Goal: Obtain resource: Obtain resource

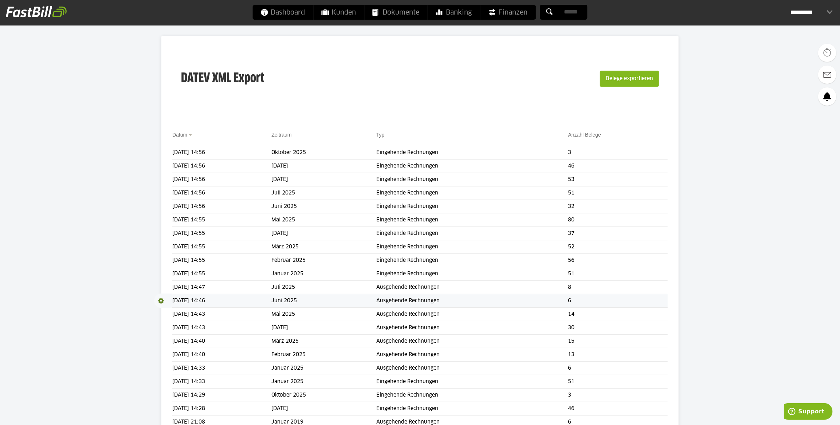
scroll to position [99, 0]
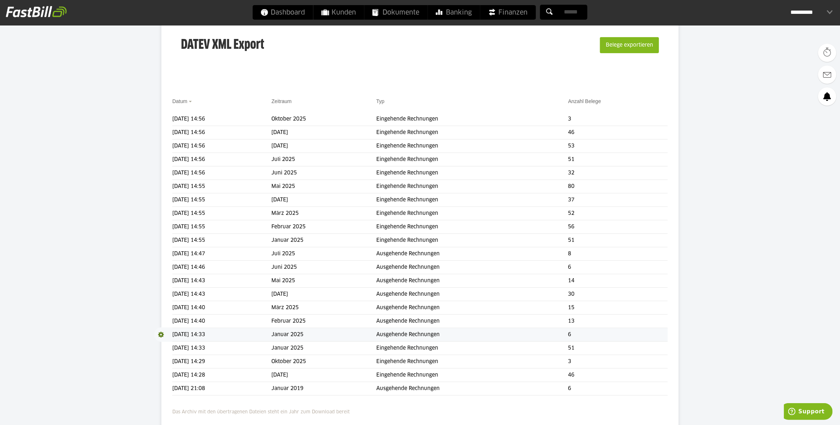
click at [159, 331] on span at bounding box center [163, 335] width 18 height 15
click at [168, 343] on link "Download" at bounding box center [173, 344] width 39 height 8
click at [163, 239] on span at bounding box center [163, 240] width 18 height 15
click at [167, 248] on link "Download" at bounding box center [173, 250] width 39 height 8
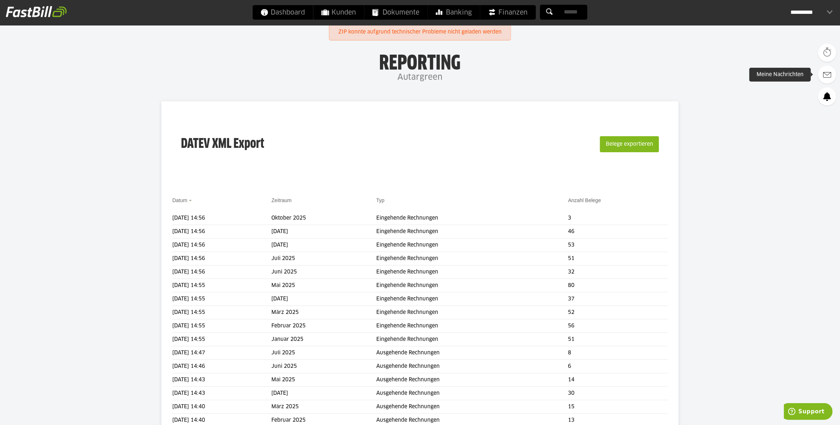
click at [819, 76] on link at bounding box center [827, 75] width 18 height 18
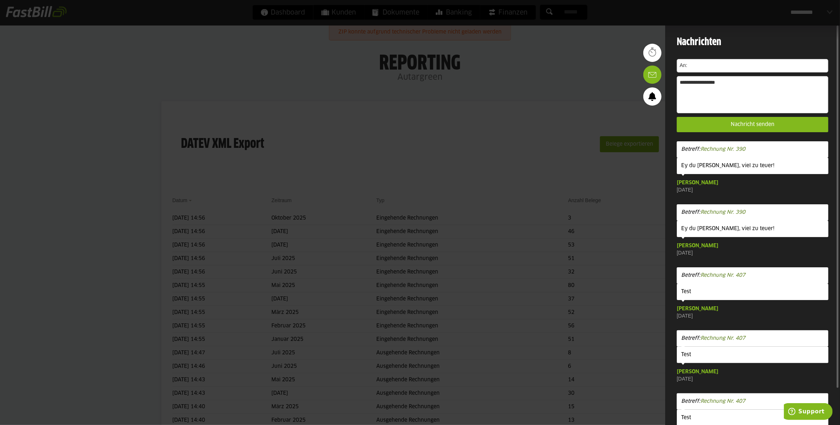
click at [599, 38] on div at bounding box center [420, 212] width 840 height 425
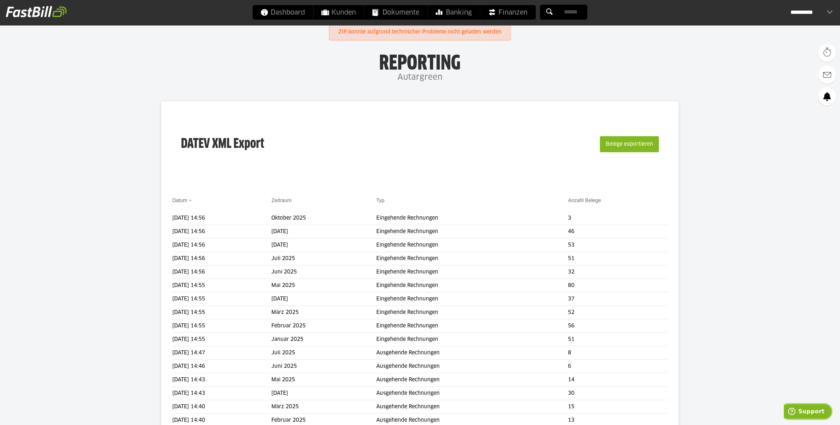
click at [798, 408] on span "Support" at bounding box center [793, 411] width 10 height 7
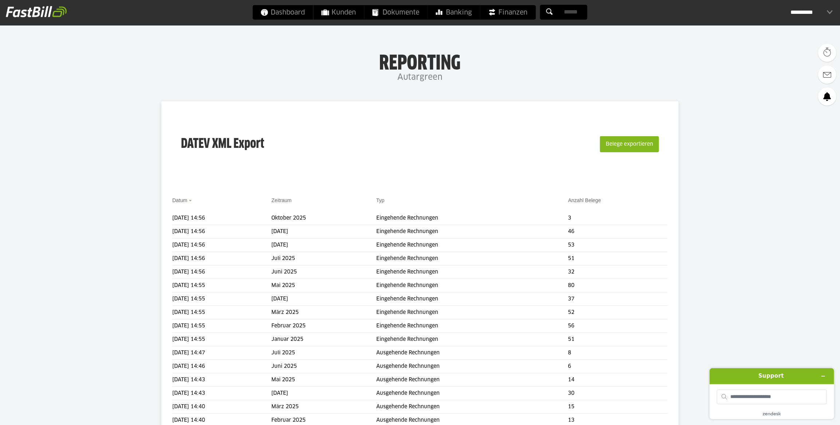
click at [829, 14] on div "**********" at bounding box center [812, 12] width 42 height 15
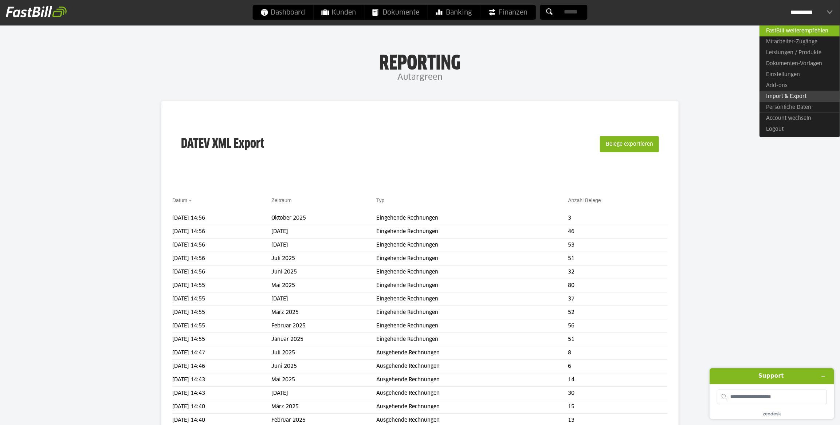
click at [809, 98] on link "Import & Export" at bounding box center [800, 96] width 80 height 11
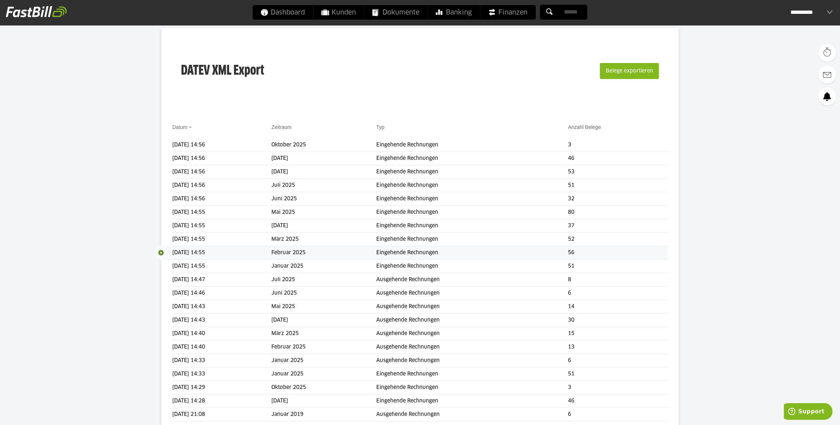
scroll to position [99, 0]
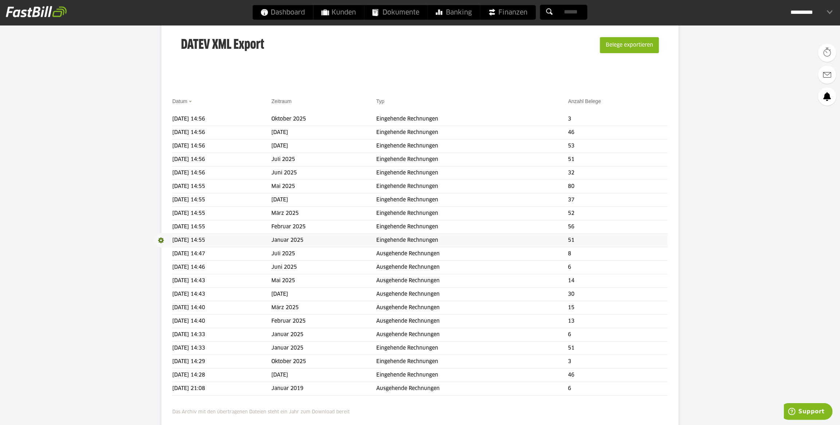
click at [161, 239] on span at bounding box center [163, 240] width 18 height 15
click at [165, 249] on link "Download" at bounding box center [173, 250] width 39 height 8
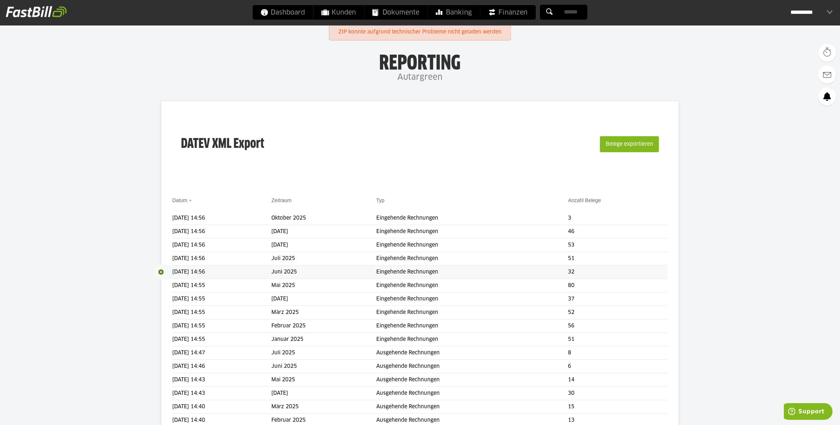
click at [163, 271] on span at bounding box center [163, 272] width 18 height 15
click at [167, 281] on link "Download" at bounding box center [173, 282] width 39 height 8
click at [636, 148] on button "Belege exportieren" at bounding box center [629, 144] width 59 height 16
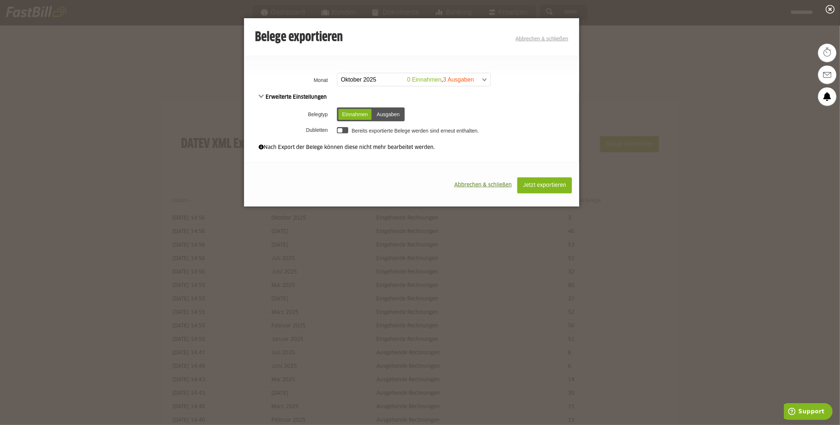
click at [370, 76] on span at bounding box center [410, 79] width 153 height 13
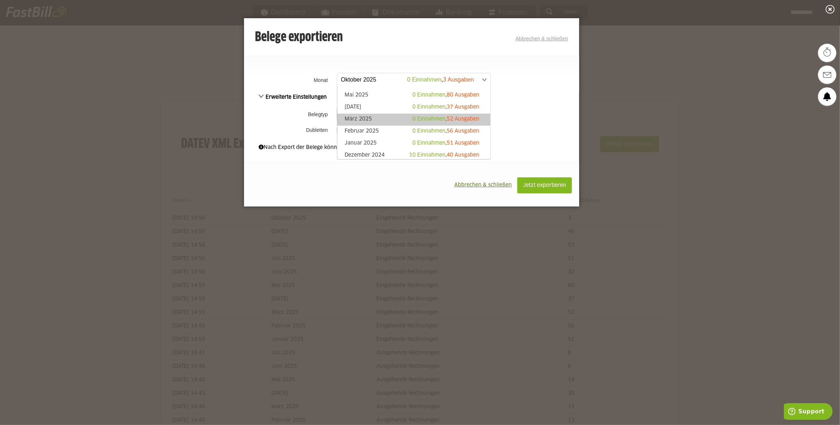
scroll to position [99, 0]
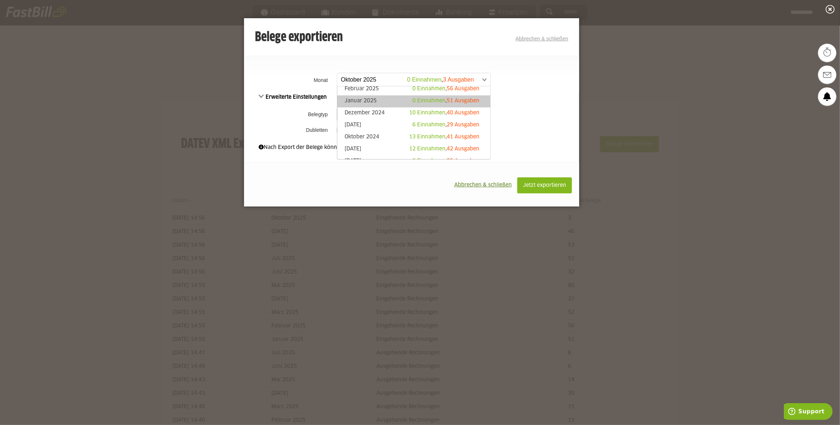
click at [413, 98] on span "0 Einnahmen" at bounding box center [429, 100] width 33 height 5
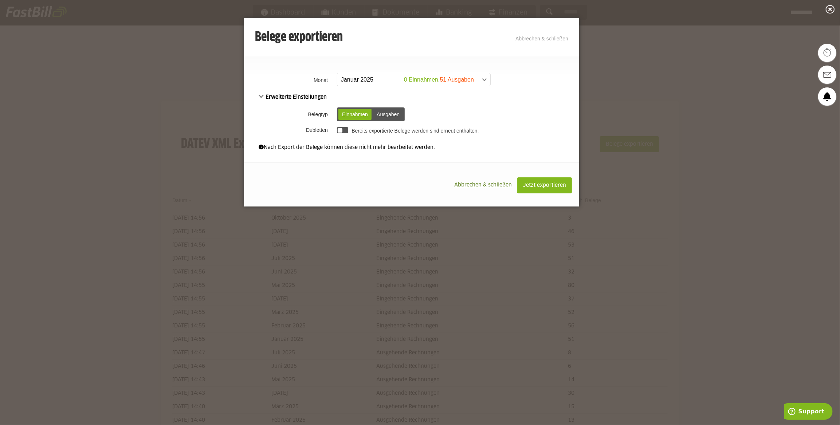
click at [386, 110] on div "Ausgaben" at bounding box center [388, 114] width 30 height 11
click at [343, 129] on div at bounding box center [342, 130] width 11 height 6
click at [545, 187] on span "Jetzt exportieren" at bounding box center [544, 185] width 43 height 5
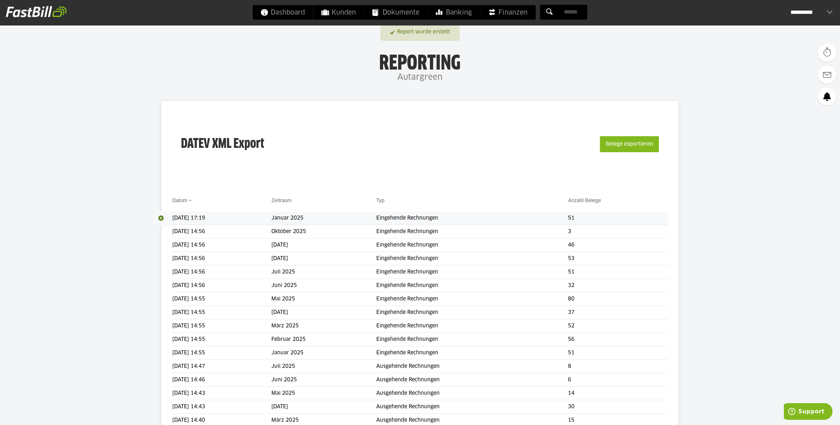
click at [163, 217] on span at bounding box center [163, 218] width 18 height 15
click at [165, 225] on span at bounding box center [161, 218] width 15 height 15
click at [160, 219] on span "Download" at bounding box center [163, 218] width 18 height 15
click at [162, 228] on link "Download" at bounding box center [173, 228] width 39 height 8
click at [645, 140] on button "Belege exportieren" at bounding box center [629, 144] width 59 height 16
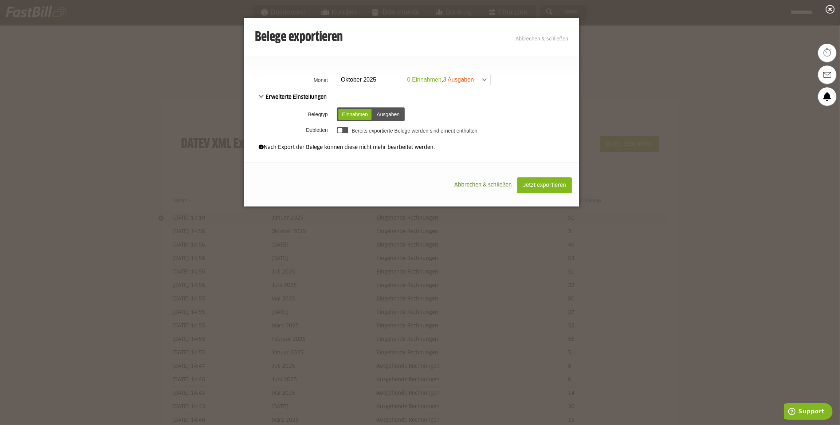
click at [409, 87] on td "**********" at bounding box center [457, 80] width 244 height 19
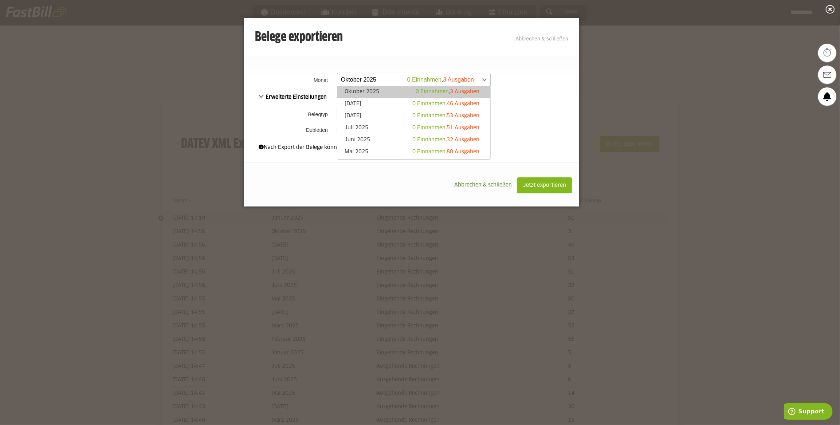
click at [411, 83] on span at bounding box center [410, 79] width 153 height 13
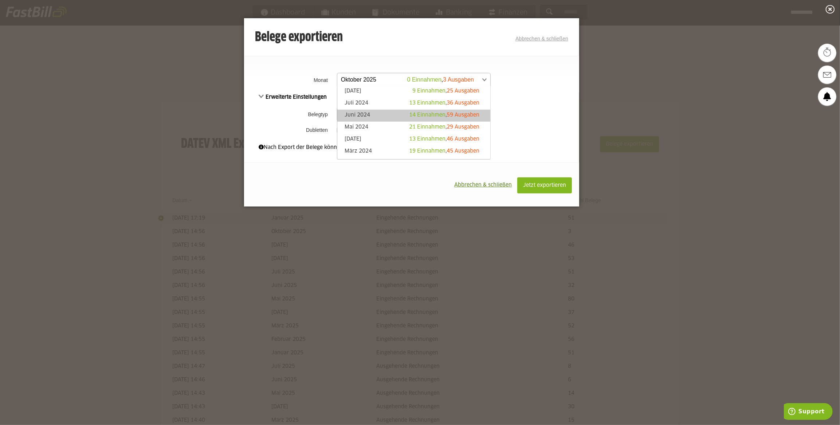
scroll to position [66, 0]
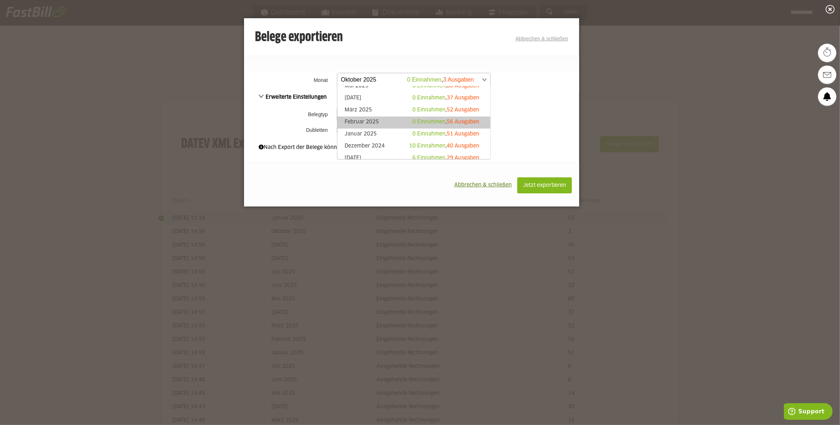
click at [384, 124] on link "Februar 2025 0 Einnahmen , 56 Ausgaben" at bounding box center [414, 122] width 146 height 8
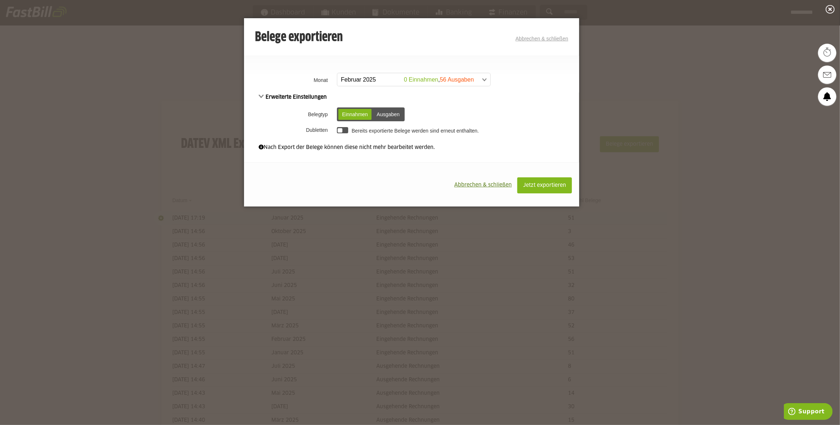
click at [389, 117] on div "Ausgaben" at bounding box center [388, 114] width 30 height 11
click at [339, 130] on div at bounding box center [340, 130] width 5 height 5
click at [529, 183] on button "Jetzt exportieren" at bounding box center [544, 185] width 55 height 16
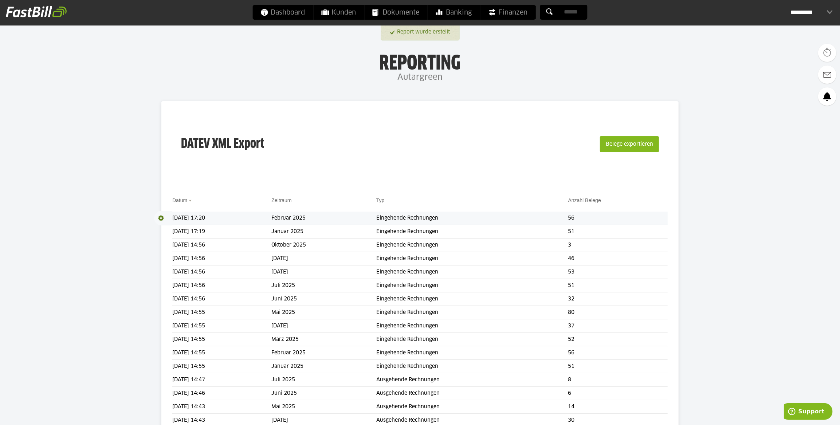
click at [164, 215] on span at bounding box center [163, 218] width 18 height 15
click at [169, 228] on link "Download" at bounding box center [173, 228] width 39 height 8
click at [645, 148] on button "Belege exportieren" at bounding box center [629, 144] width 59 height 16
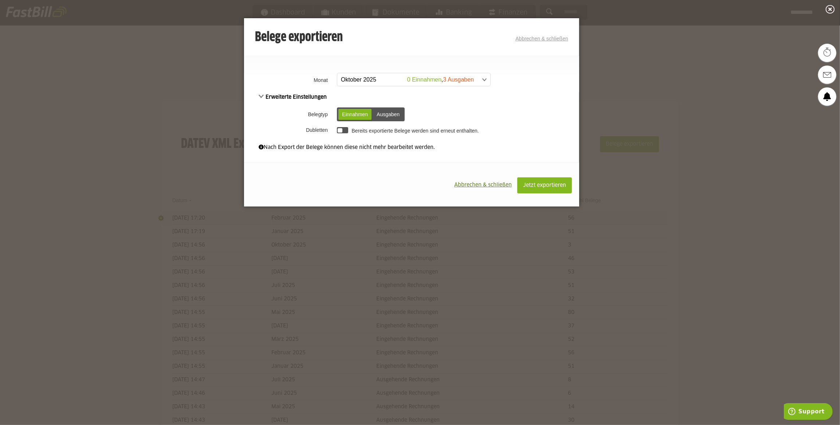
click at [369, 77] on span at bounding box center [410, 79] width 153 height 13
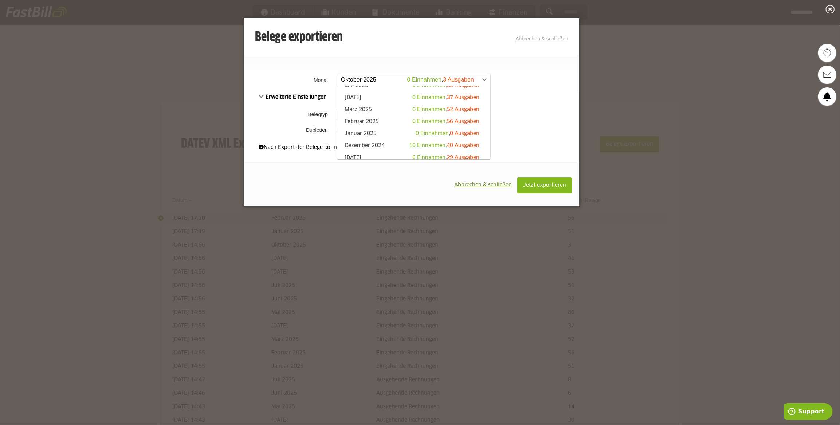
scroll to position [66, 0]
click at [394, 112] on link "März 2025 0 Einnahmen , 52 Ausgaben" at bounding box center [414, 110] width 146 height 8
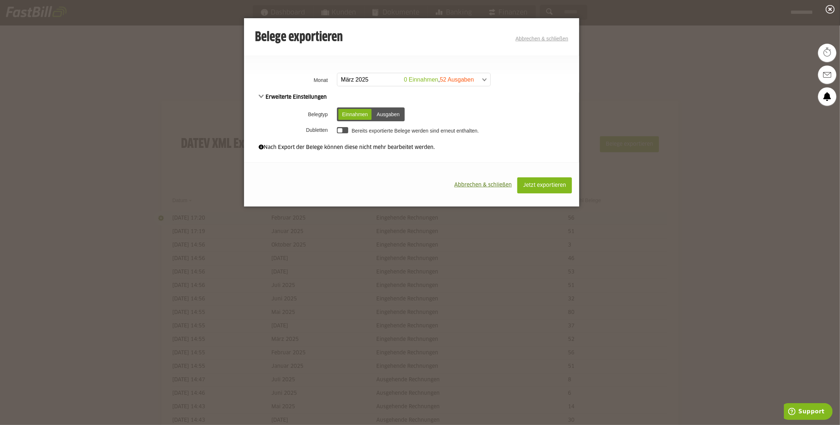
click at [380, 113] on div "Ausgaben" at bounding box center [388, 114] width 30 height 11
click at [340, 128] on div at bounding box center [340, 130] width 5 height 5
click at [539, 183] on span "Jetzt exportieren" at bounding box center [544, 185] width 43 height 5
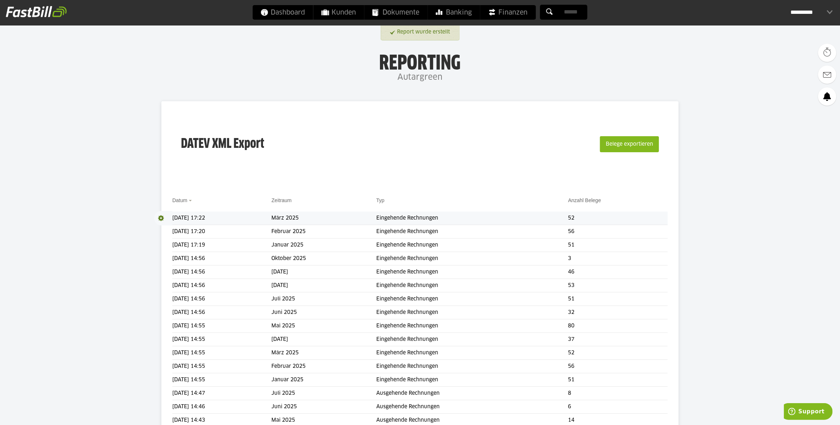
click at [162, 218] on span at bounding box center [163, 218] width 18 height 15
click at [170, 229] on link "Download" at bounding box center [173, 228] width 39 height 8
click at [614, 145] on button "Belege exportieren" at bounding box center [629, 144] width 59 height 16
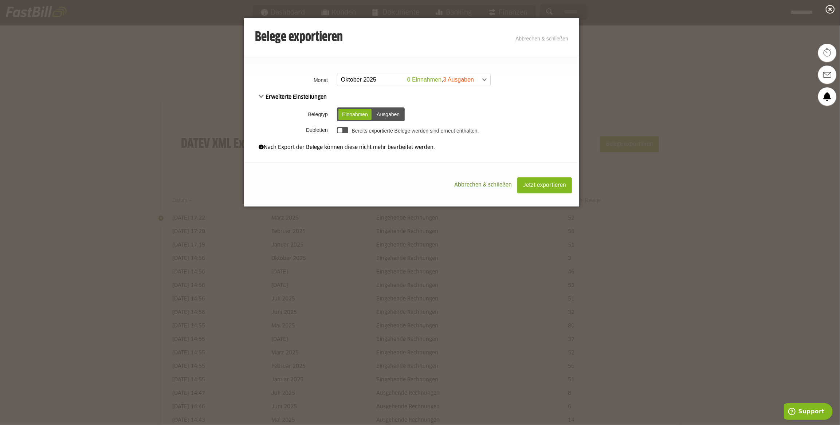
click at [383, 78] on span at bounding box center [410, 79] width 153 height 13
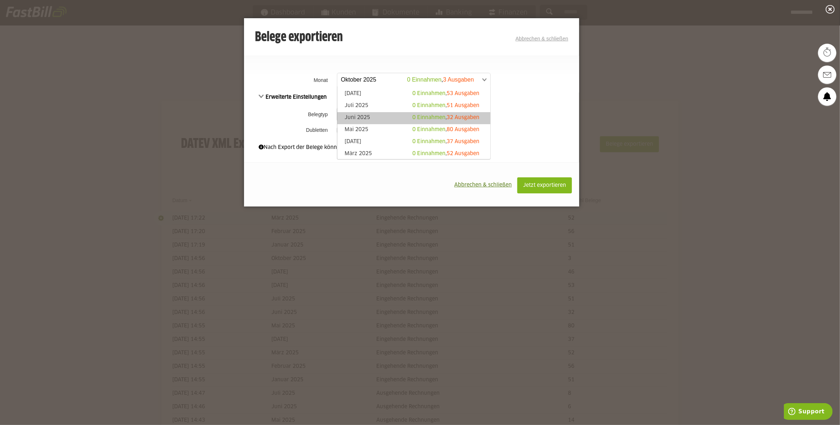
scroll to position [33, 0]
click at [385, 129] on link "April 2025 0 Einnahmen , 37 Ausgaben" at bounding box center [414, 132] width 146 height 8
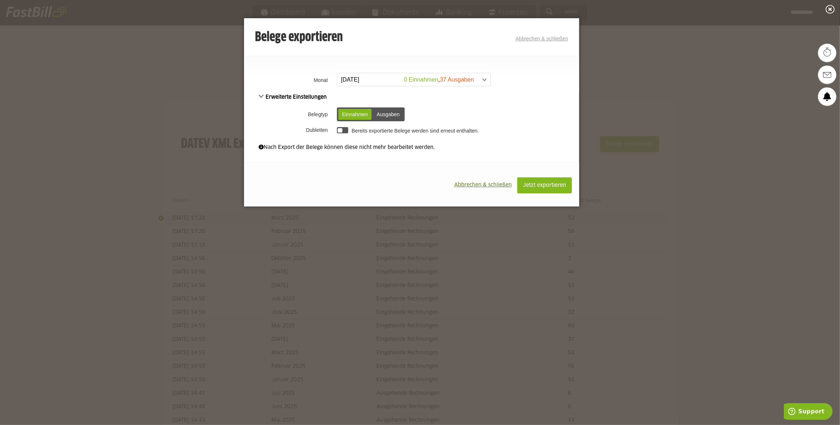
click at [386, 115] on div "Ausgaben" at bounding box center [388, 114] width 30 height 11
click at [342, 131] on div at bounding box center [340, 130] width 5 height 5
click at [532, 183] on button "Jetzt exportieren" at bounding box center [544, 185] width 55 height 16
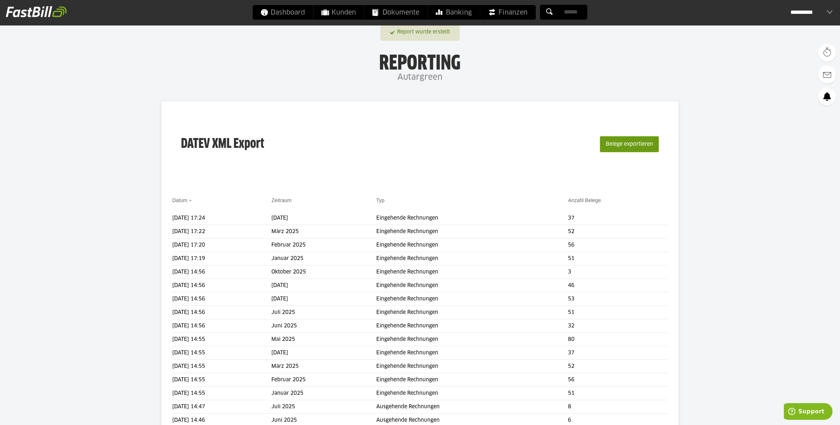
click at [650, 144] on button "Belege exportieren" at bounding box center [629, 144] width 59 height 16
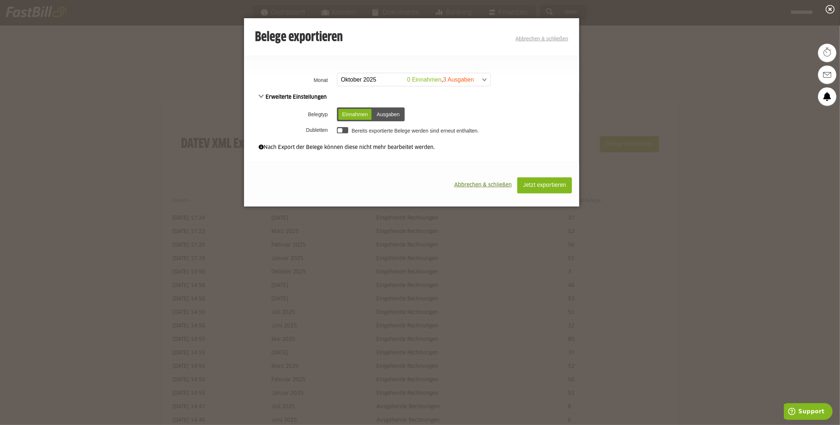
click at [450, 82] on span at bounding box center [410, 79] width 153 height 13
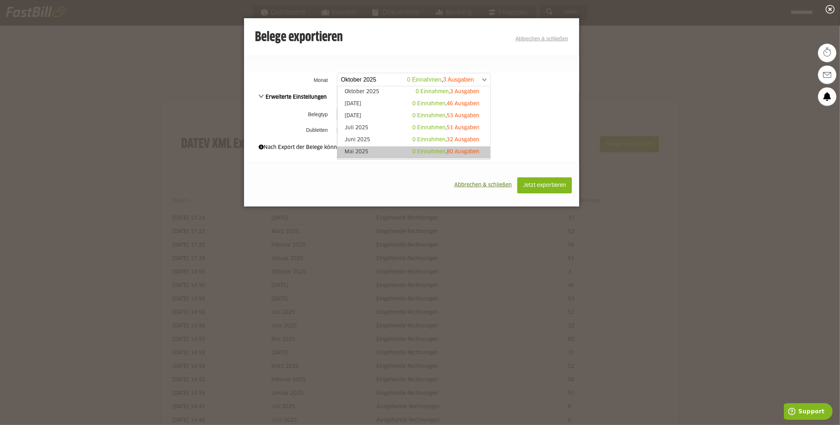
click at [393, 149] on link "Mai 2025 0 Einnahmen , 80 Ausgaben" at bounding box center [414, 152] width 146 height 8
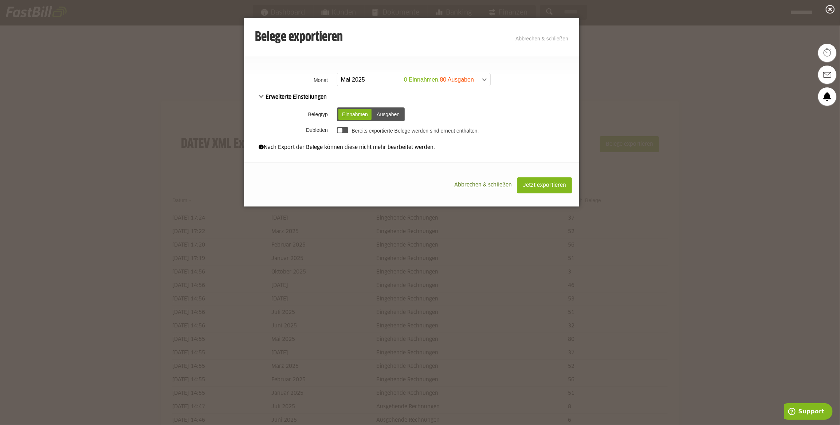
click at [390, 113] on div "Ausgaben" at bounding box center [388, 114] width 30 height 11
click at [340, 131] on div at bounding box center [340, 130] width 5 height 5
click at [532, 185] on span "Jetzt exportieren" at bounding box center [544, 185] width 43 height 5
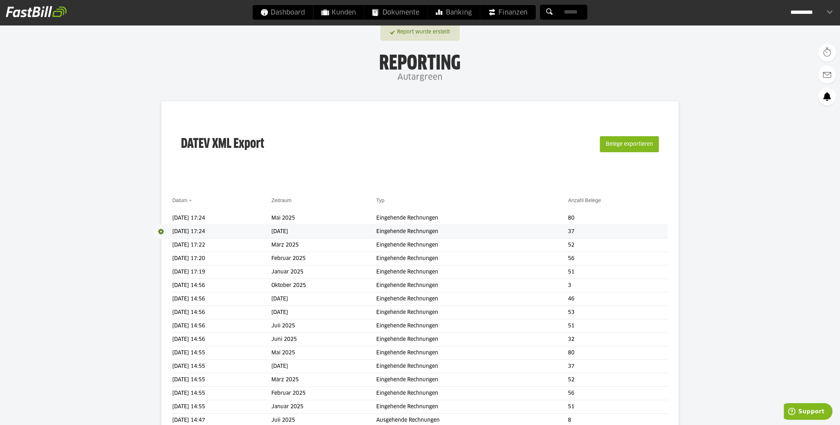
click at [160, 230] on span at bounding box center [163, 231] width 18 height 15
click at [175, 242] on link "Download" at bounding box center [173, 241] width 39 height 8
click at [163, 217] on span at bounding box center [163, 218] width 18 height 15
click at [171, 229] on link "Download" at bounding box center [173, 228] width 39 height 8
click at [162, 230] on span "Download" at bounding box center [163, 231] width 18 height 15
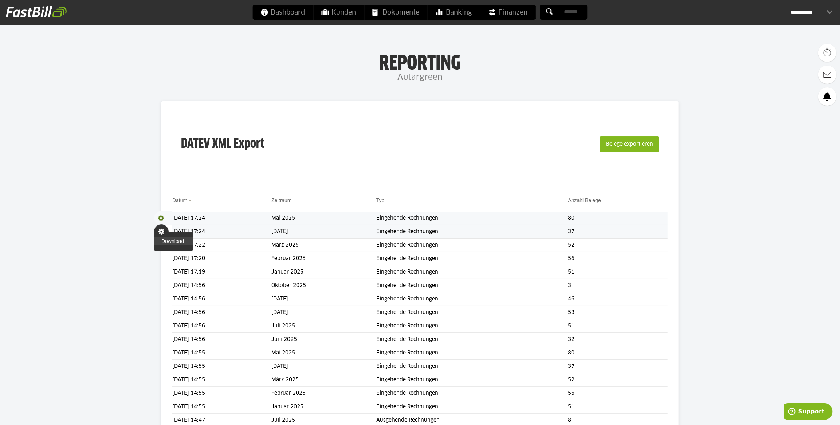
click at [178, 243] on link "Download" at bounding box center [173, 241] width 39 height 8
click at [637, 146] on button "Belege exportieren" at bounding box center [629, 144] width 59 height 16
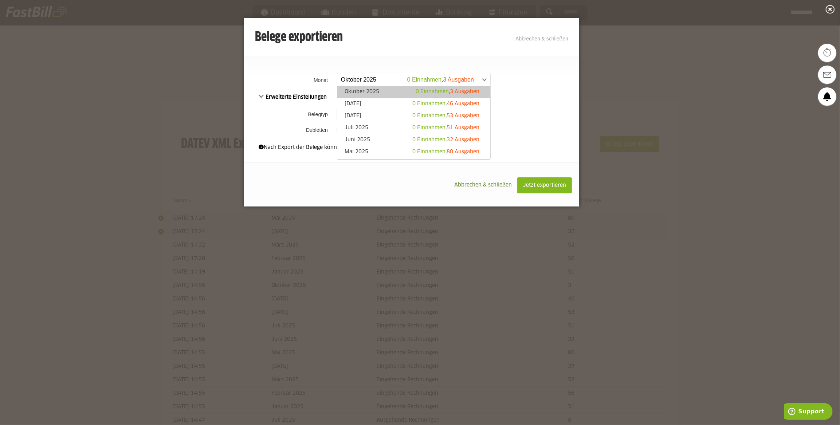
click at [375, 82] on span at bounding box center [410, 79] width 153 height 13
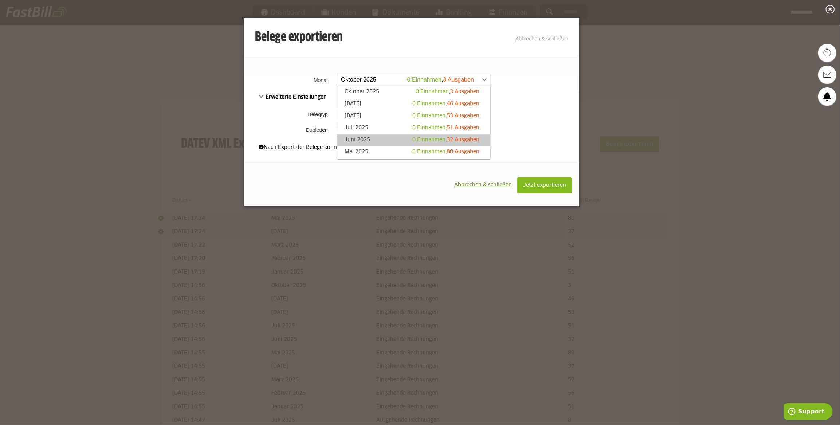
click at [375, 139] on link "Juni 2025 0 Einnahmen , 32 Ausgaben" at bounding box center [414, 140] width 146 height 8
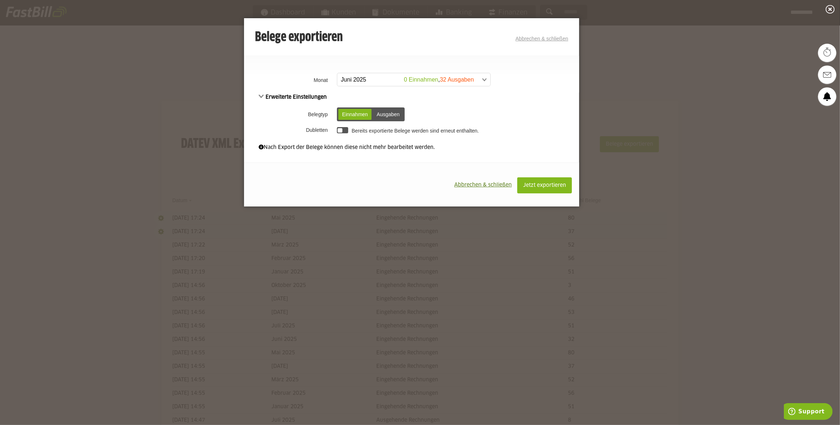
click at [392, 118] on div "Ausgaben" at bounding box center [388, 114] width 30 height 11
click at [343, 131] on div at bounding box center [342, 130] width 11 height 6
click at [539, 186] on span "Jetzt exportieren" at bounding box center [544, 185] width 43 height 5
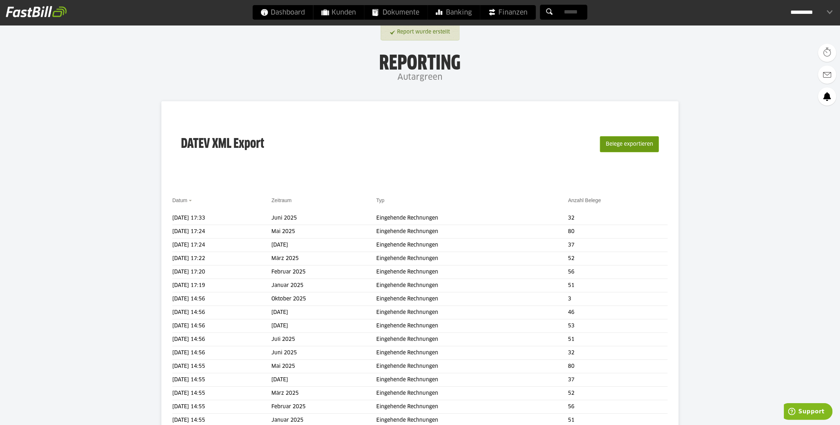
click at [629, 146] on button "Belege exportieren" at bounding box center [629, 144] width 59 height 16
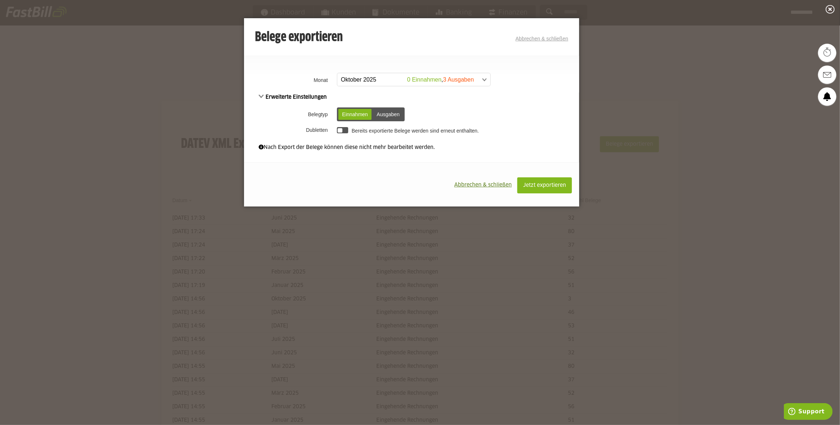
click at [445, 80] on span at bounding box center [410, 79] width 153 height 13
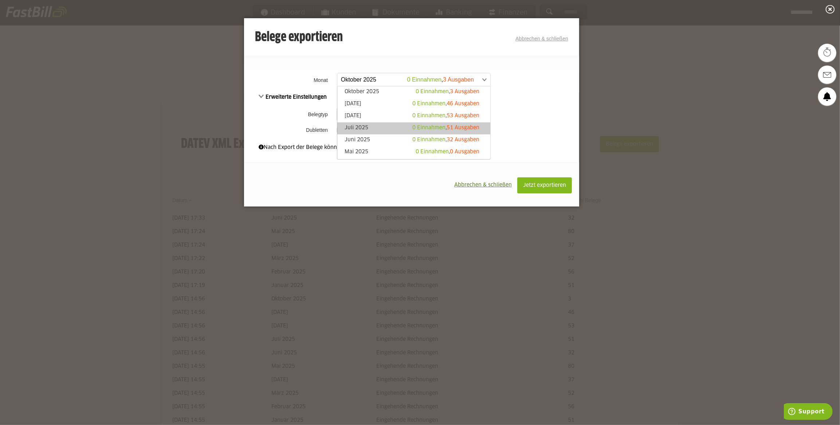
click at [392, 126] on link "Juli 2025 0 Einnahmen , 51 Ausgaben" at bounding box center [414, 128] width 146 height 8
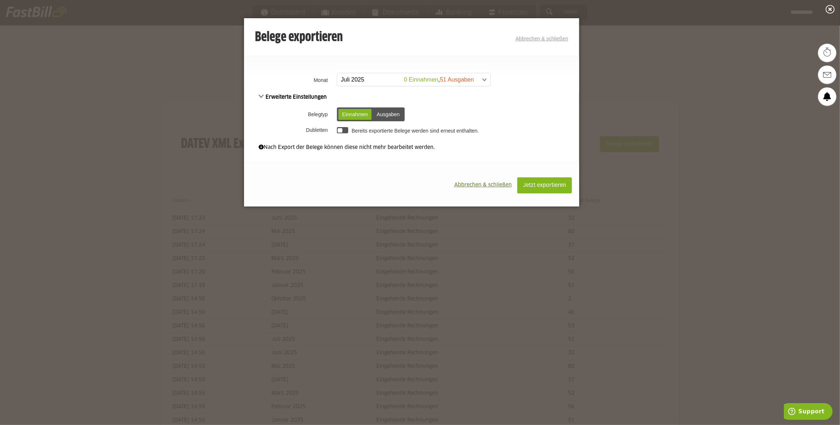
click at [379, 112] on div "Ausgaben" at bounding box center [388, 114] width 30 height 11
click at [341, 130] on div at bounding box center [340, 130] width 5 height 5
click at [549, 182] on button "Jetzt exportieren" at bounding box center [544, 185] width 55 height 16
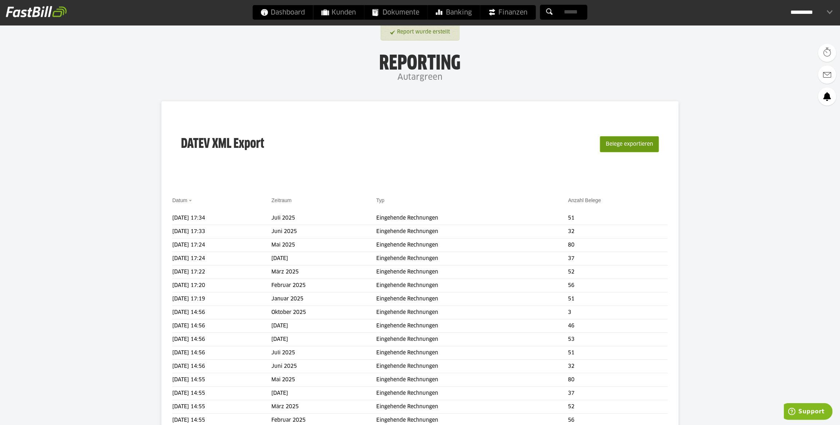
click at [632, 149] on button "Belege exportieren" at bounding box center [629, 144] width 59 height 16
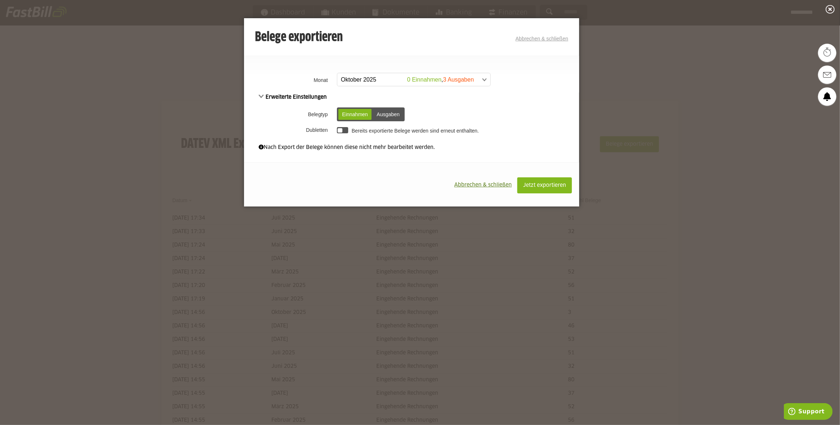
click at [431, 82] on span at bounding box center [410, 79] width 153 height 13
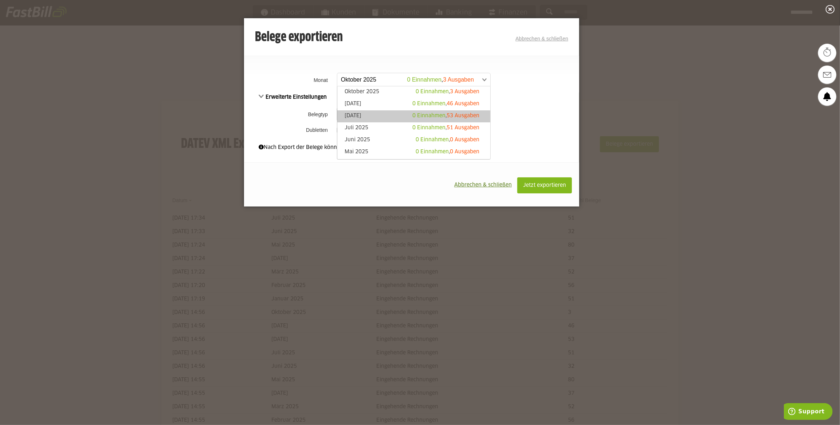
click at [423, 117] on span "0 Einnahmen" at bounding box center [429, 115] width 33 height 5
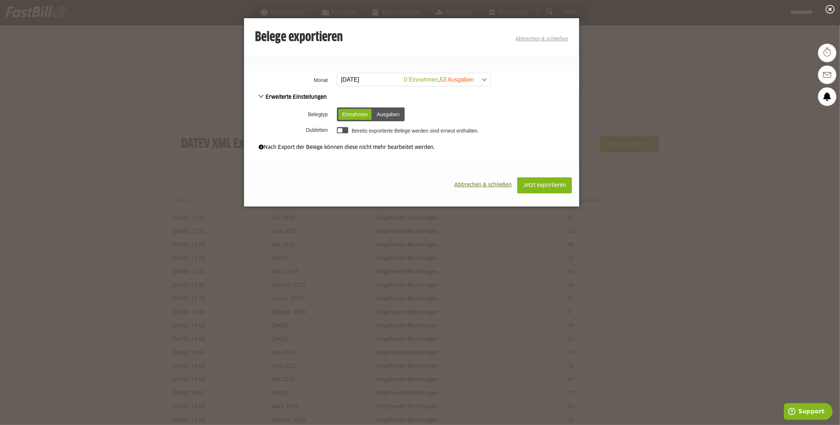
click at [389, 118] on div "Ausgaben" at bounding box center [388, 114] width 30 height 11
click at [339, 129] on div at bounding box center [340, 130] width 5 height 5
click at [551, 186] on span "Jetzt exportieren" at bounding box center [544, 185] width 43 height 5
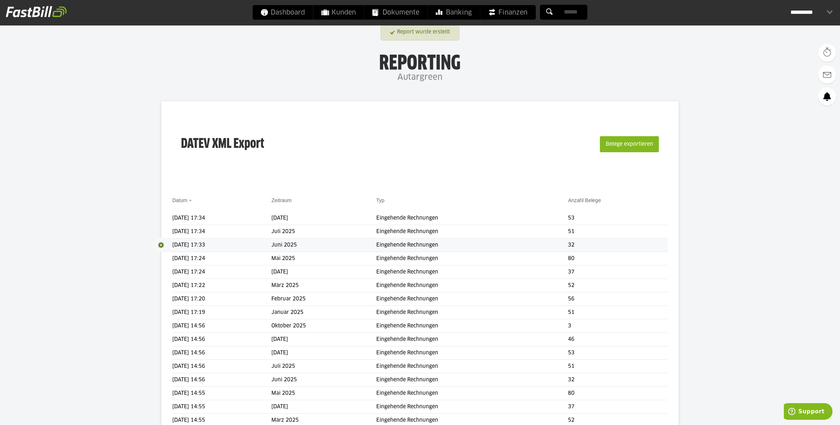
click at [164, 247] on span at bounding box center [163, 245] width 18 height 15
click at [170, 256] on link "Download" at bounding box center [173, 255] width 39 height 8
click at [162, 231] on span at bounding box center [163, 231] width 18 height 15
click at [168, 241] on link "Download" at bounding box center [173, 241] width 39 height 8
click at [163, 218] on span at bounding box center [163, 218] width 18 height 15
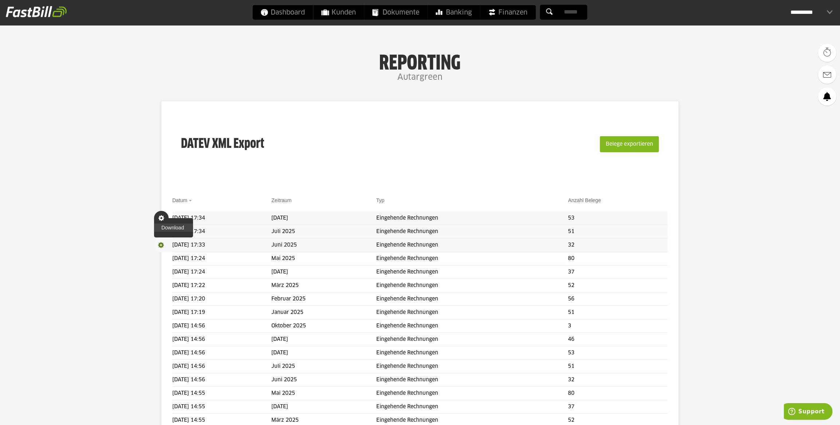
click at [168, 228] on link "Download" at bounding box center [173, 228] width 39 height 8
click at [629, 148] on button "Belege exportieren" at bounding box center [629, 144] width 59 height 16
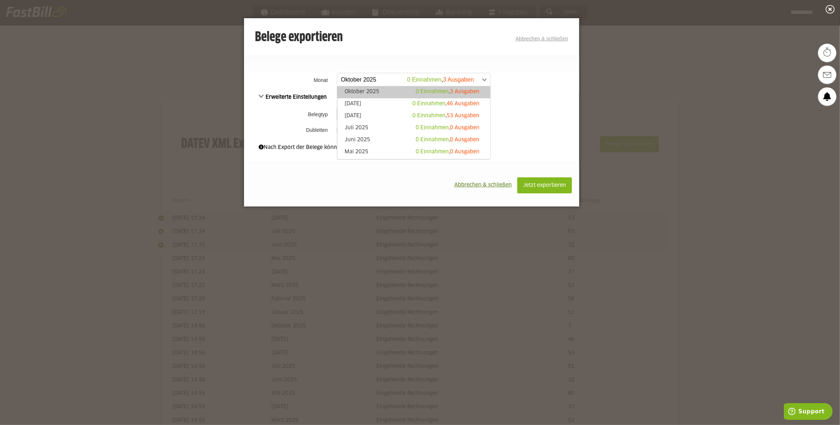
click at [453, 78] on span at bounding box center [410, 79] width 153 height 13
click at [394, 102] on link "September 2025 0 Einnahmen , 46 Ausgaben" at bounding box center [414, 104] width 146 height 8
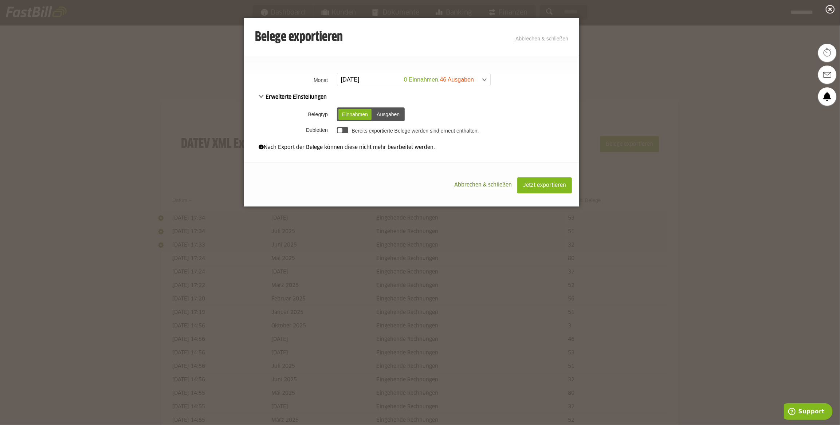
click at [383, 114] on div "Ausgaben" at bounding box center [388, 114] width 30 height 11
click at [344, 128] on div at bounding box center [342, 130] width 11 height 6
click at [543, 183] on span "Jetzt exportieren" at bounding box center [544, 185] width 43 height 5
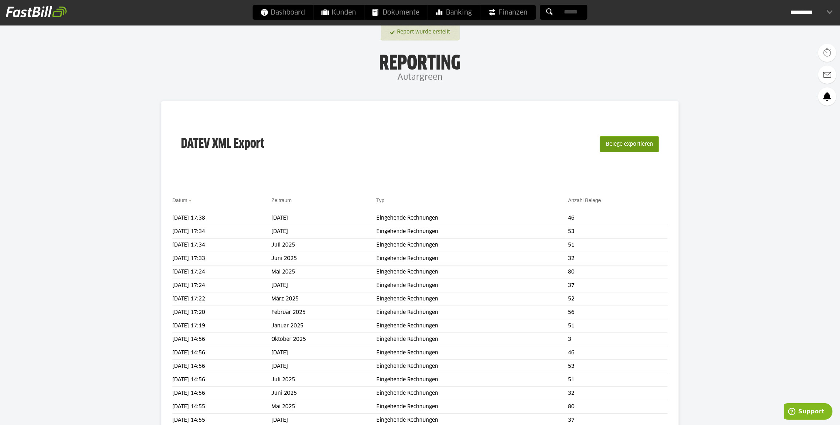
click at [628, 142] on button "Belege exportieren" at bounding box center [629, 144] width 59 height 16
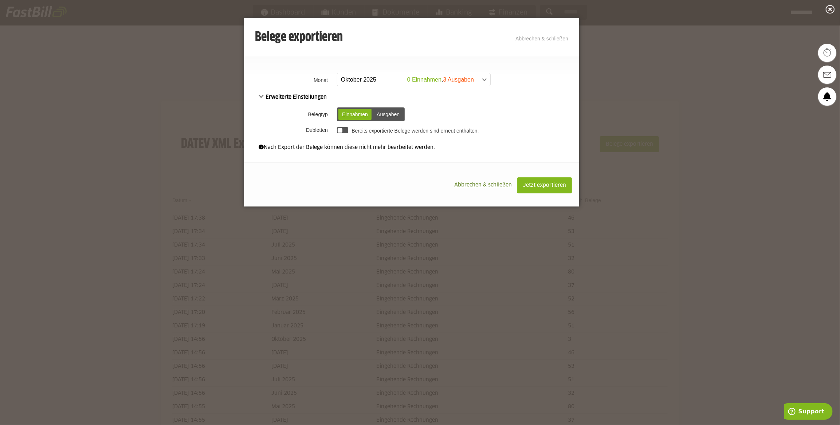
click at [454, 79] on span at bounding box center [410, 79] width 153 height 13
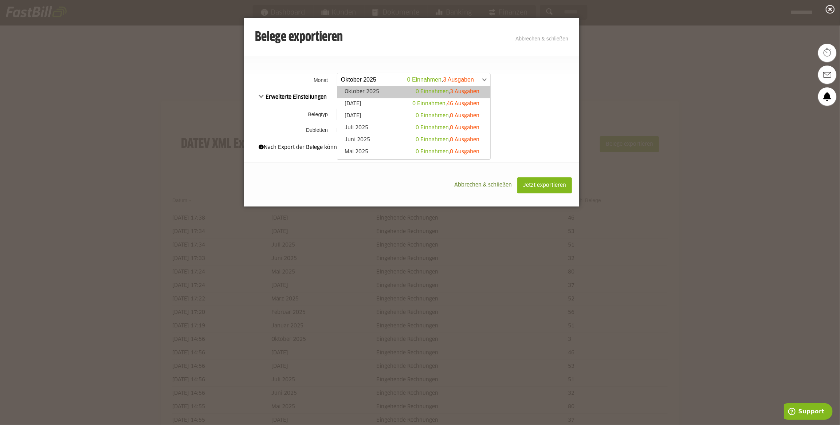
click at [394, 89] on link "Oktober 2025 0 Einnahmen , 3 Ausgaben" at bounding box center [414, 92] width 146 height 8
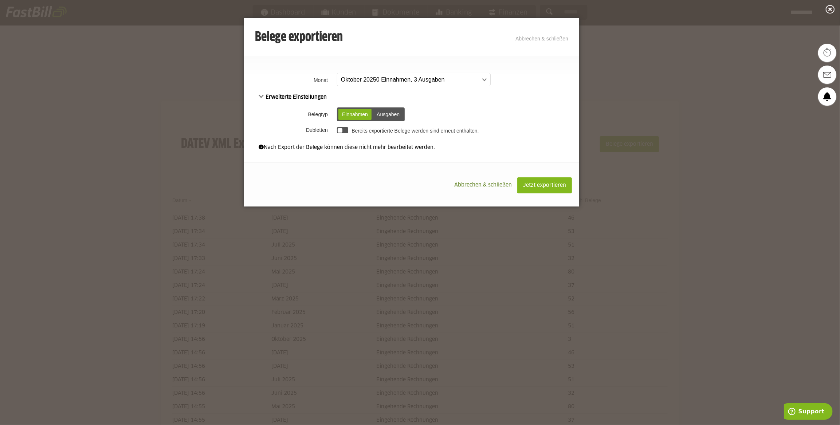
click at [385, 114] on div "Ausgaben" at bounding box center [388, 114] width 30 height 11
click at [339, 131] on div at bounding box center [340, 130] width 5 height 5
click at [549, 187] on span "Jetzt exportieren" at bounding box center [544, 185] width 43 height 5
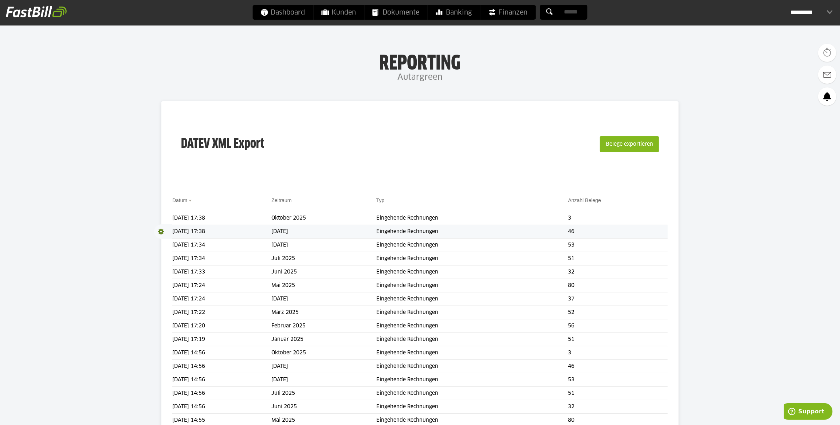
click at [159, 232] on span at bounding box center [163, 231] width 18 height 15
click at [164, 231] on span "Download" at bounding box center [163, 231] width 18 height 15
click at [169, 246] on ul "Download" at bounding box center [173, 241] width 39 height 19
click at [161, 227] on span "Download" at bounding box center [163, 231] width 18 height 15
click at [171, 241] on link "Download" at bounding box center [173, 241] width 39 height 8
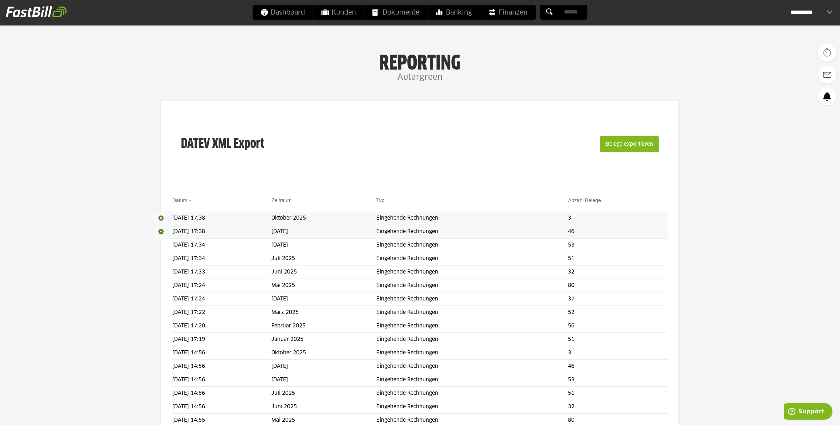
click at [167, 218] on span at bounding box center [163, 218] width 18 height 15
click at [172, 226] on link "Download" at bounding box center [173, 228] width 39 height 8
click at [163, 218] on span "Download" at bounding box center [163, 218] width 18 height 15
click at [169, 229] on link "Download" at bounding box center [173, 228] width 39 height 8
click at [165, 232] on span "Download" at bounding box center [163, 231] width 18 height 15
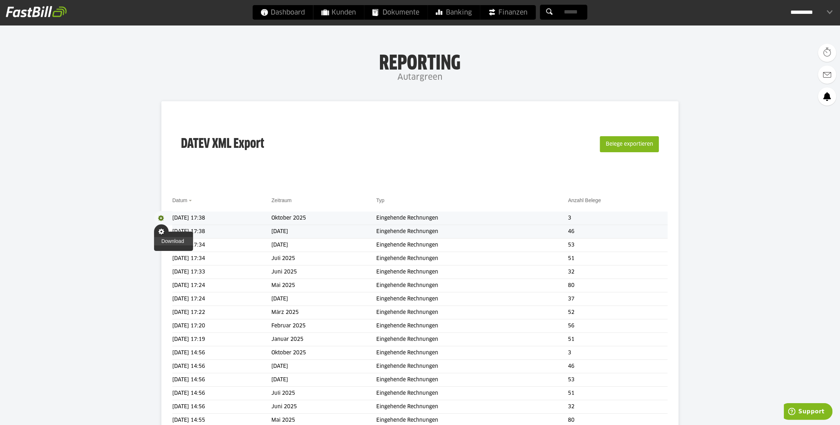
click at [169, 242] on link "Download" at bounding box center [173, 241] width 39 height 8
